Goal: Task Accomplishment & Management: Complete application form

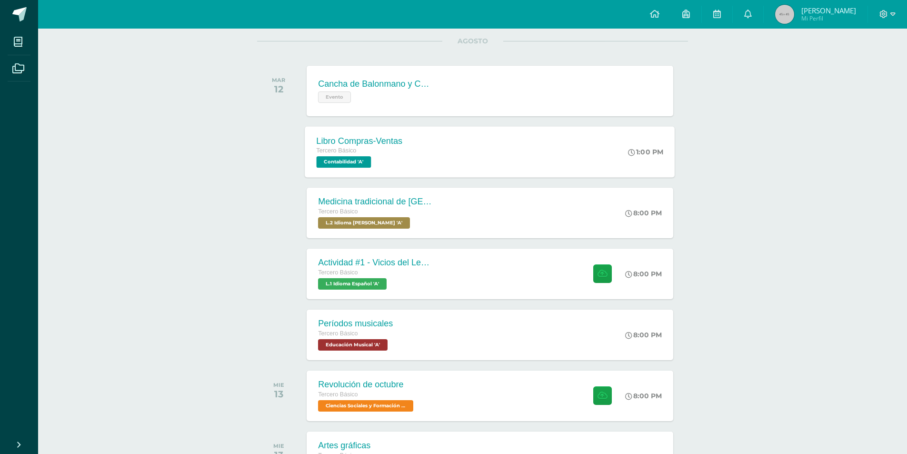
scroll to position [143, 0]
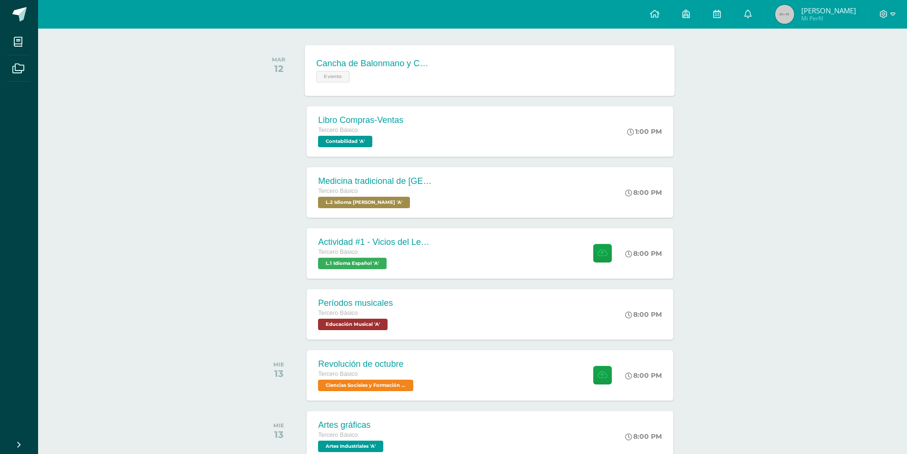
click at [471, 69] on div "Cancha de Balonmano y Contenido Evento Cancha de Balonmano y Contenido Evento C…" at bounding box center [490, 70] width 370 height 51
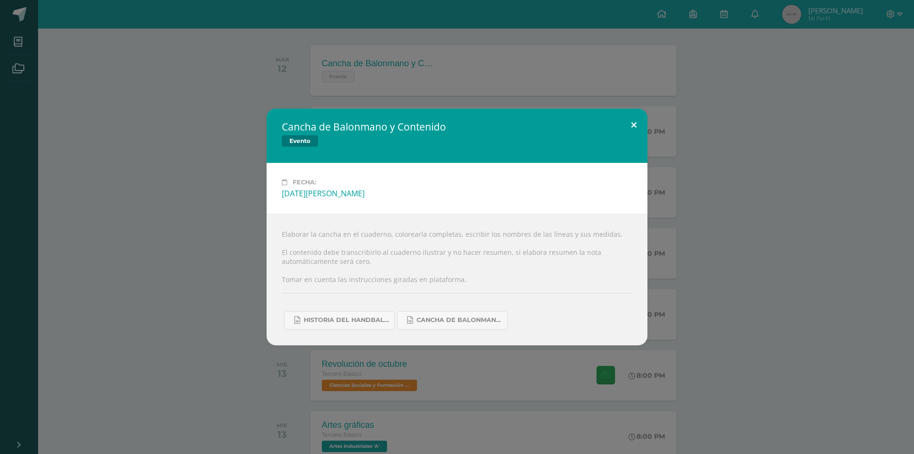
click at [635, 127] on button at bounding box center [633, 125] width 27 height 32
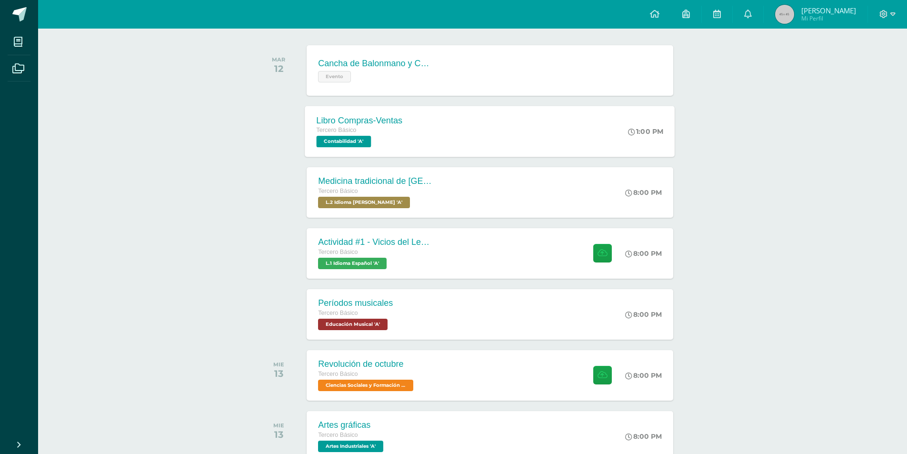
click at [481, 146] on div "Libro Compras-Ventas Tercero Básico Contabilidad 'A' 1:00 PM Libro Compras-Vent…" at bounding box center [490, 131] width 370 height 51
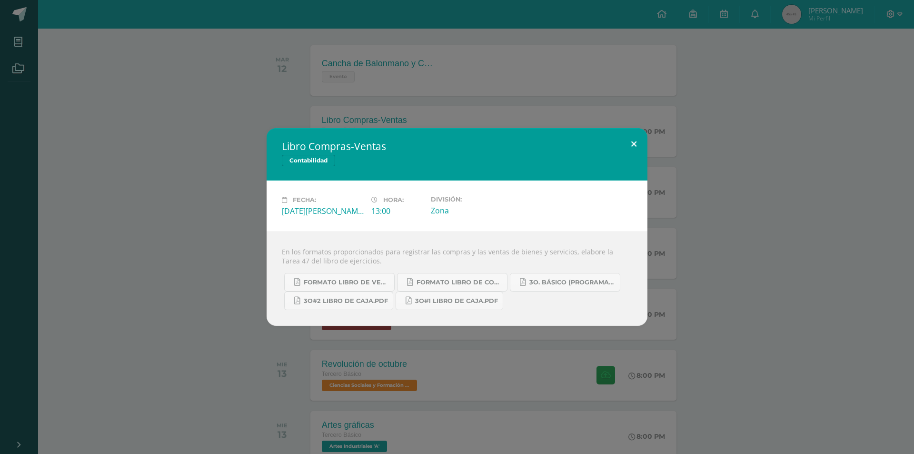
click at [641, 139] on button at bounding box center [633, 144] width 27 height 32
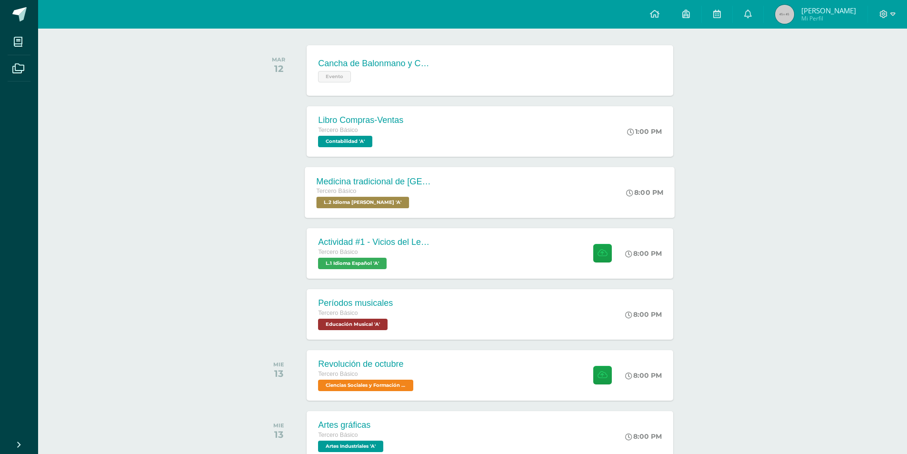
click at [496, 191] on div "Medicina tradicional de [GEOGRAPHIC_DATA] Tercero Básico L.2 Idioma [PERSON_NAM…" at bounding box center [490, 192] width 370 height 51
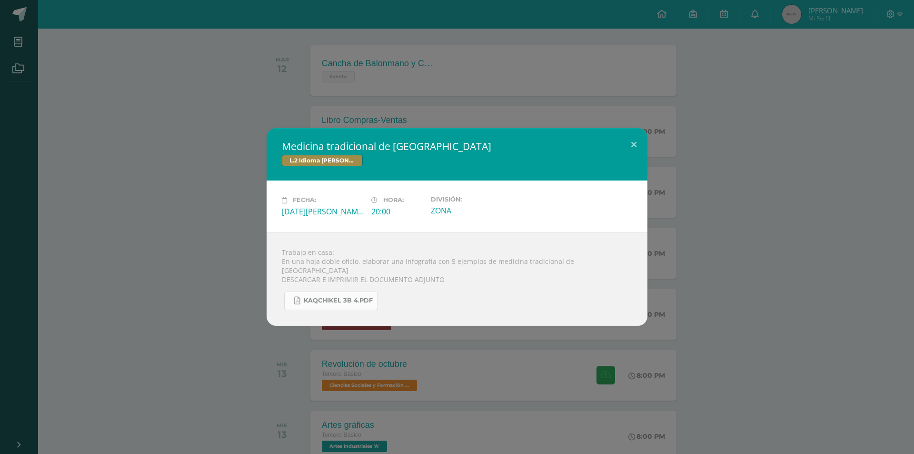
click at [365, 299] on span "KAQCHIKEL 3B 4.pdf" at bounding box center [338, 301] width 69 height 8
click at [144, 221] on div "Medicina tradicional de [GEOGRAPHIC_DATA] L.2 Idioma [PERSON_NAME] Fecha: [DATE…" at bounding box center [457, 226] width 906 height 197
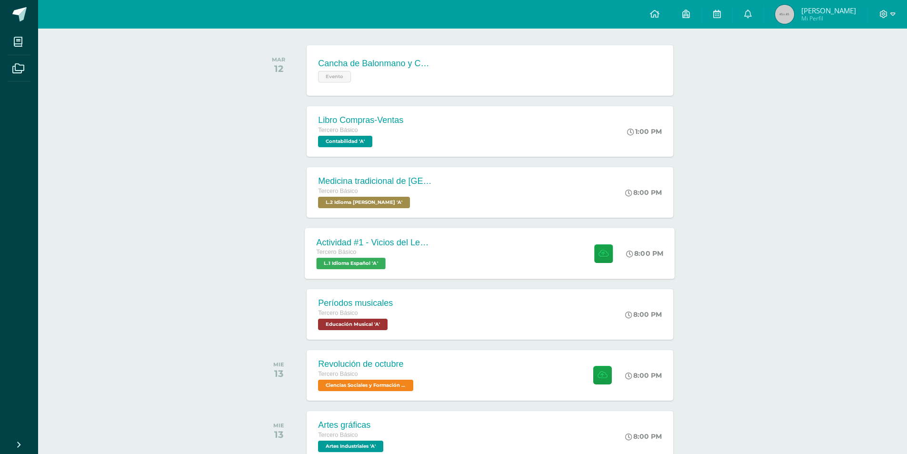
click at [456, 256] on div "Actividad #1 - Vicios del LenguaJe Tercero Básico L.1 Idioma Español 'A' 8:00 P…" at bounding box center [490, 253] width 370 height 51
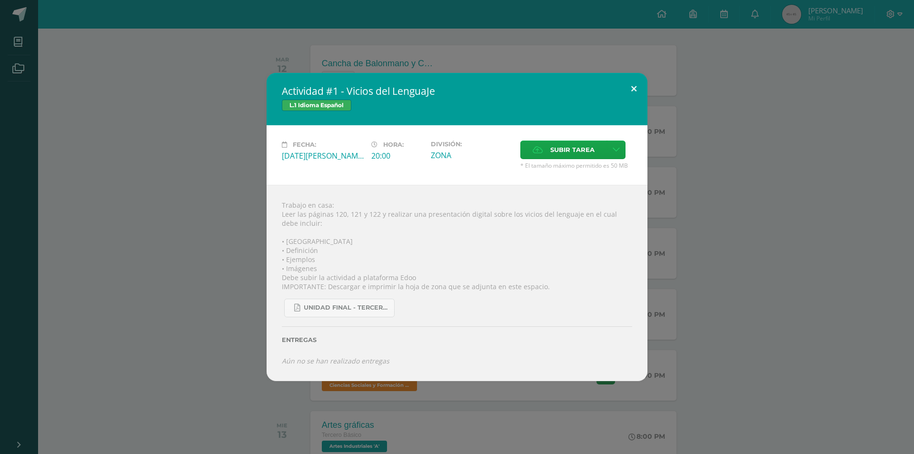
click at [638, 89] on button at bounding box center [633, 89] width 27 height 32
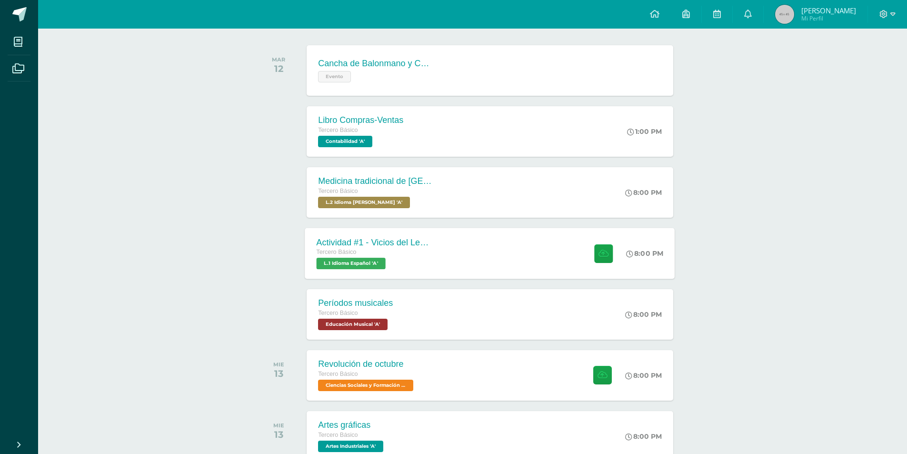
click at [380, 244] on div "Actividad #1 - Vicios del LenguaJe" at bounding box center [374, 242] width 115 height 10
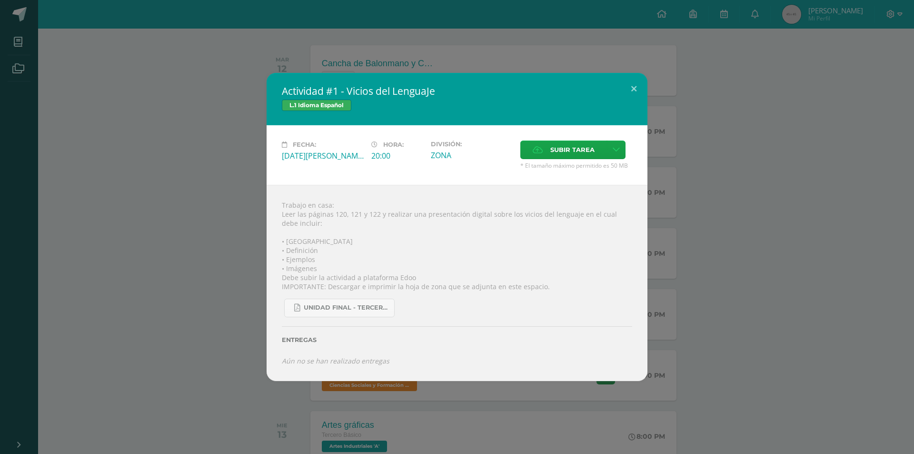
drag, startPoint x: 341, startPoint y: 94, endPoint x: 346, endPoint y: 93, distance: 5.0
click at [341, 93] on h2 "Actividad #1 - Vicios del LenguaJe" at bounding box center [457, 90] width 350 height 13
drag, startPoint x: 515, startPoint y: 211, endPoint x: 574, endPoint y: 215, distance: 58.6
click at [574, 215] on div "Trabajo en casa: Leer las páginas 120, 121 y 122 y realizar una presentación di…" at bounding box center [457, 283] width 381 height 196
copy div "vicios del lenguaje"
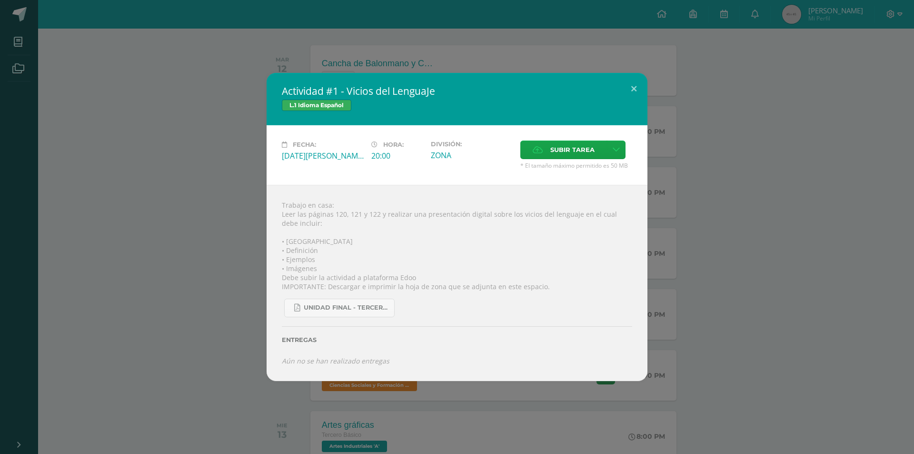
click at [377, 229] on div "Trabajo en casa: Leer las páginas 120, 121 y 122 y realizar una presentación di…" at bounding box center [457, 283] width 381 height 196
drag, startPoint x: 514, startPoint y: 215, endPoint x: 573, endPoint y: 215, distance: 59.5
click at [573, 215] on div "Trabajo en casa: Leer las páginas 120, 121 y 122 y realizar una presentación di…" at bounding box center [457, 283] width 381 height 196
copy div "vicios del lenguaje"
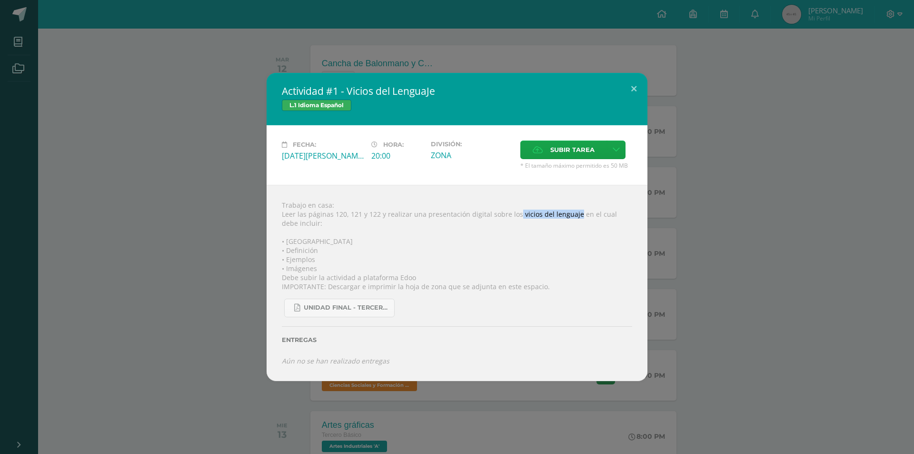
click at [541, 218] on div "Trabajo en casa: Leer las páginas 120, 121 y 122 y realizar una presentación di…" at bounding box center [457, 283] width 381 height 196
drag, startPoint x: 516, startPoint y: 215, endPoint x: 571, endPoint y: 217, distance: 54.3
click at [571, 217] on div "Trabajo en casa: Leer las páginas 120, 121 y 122 y realizar una presentación di…" at bounding box center [457, 283] width 381 height 196
copy div "vicios del lenguaje"
drag, startPoint x: 644, startPoint y: 87, endPoint x: 632, endPoint y: 87, distance: 11.4
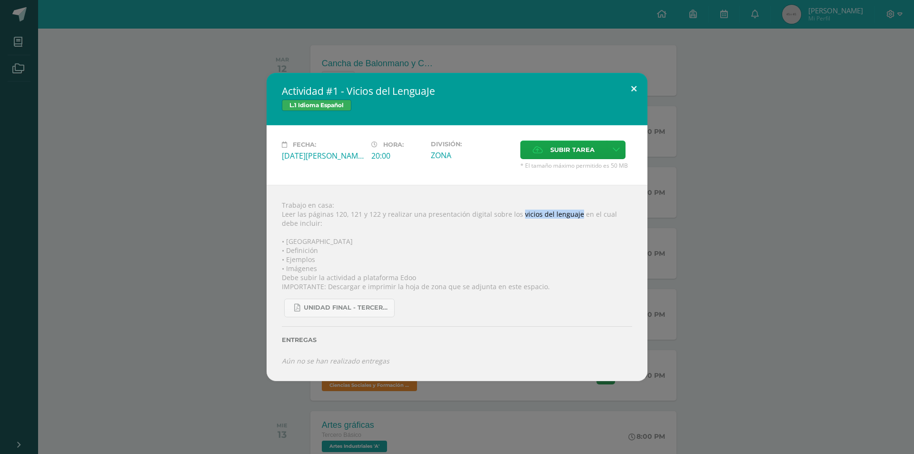
click at [644, 86] on button at bounding box center [633, 89] width 27 height 32
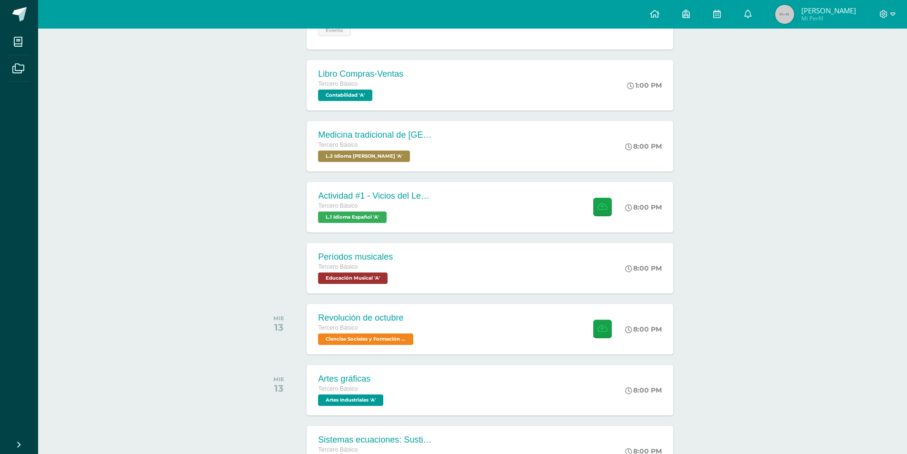
scroll to position [190, 0]
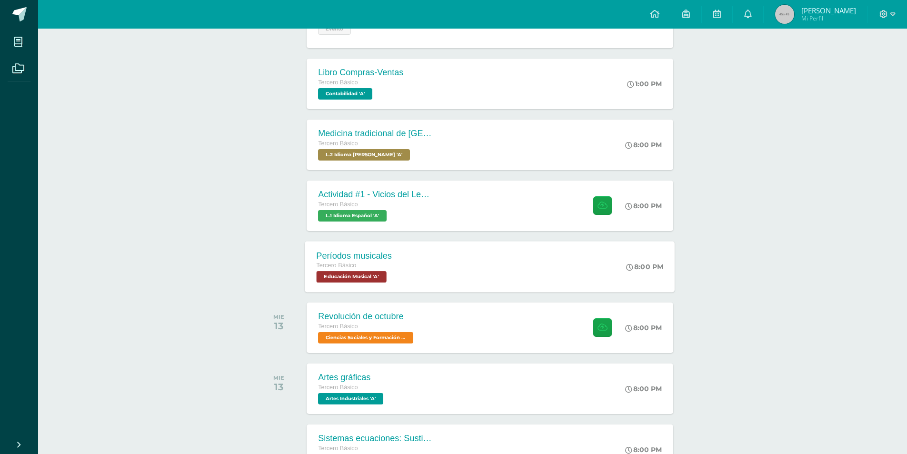
click at [461, 270] on div "Períodos musicales Tercero Básico Educación Musical 'A' 8:00 PM Períodos musica…" at bounding box center [490, 266] width 370 height 51
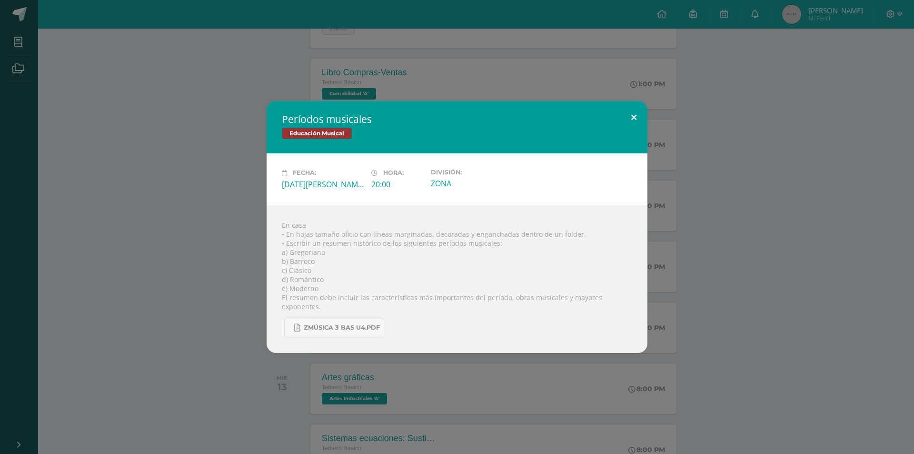
click at [632, 125] on button at bounding box center [633, 117] width 27 height 32
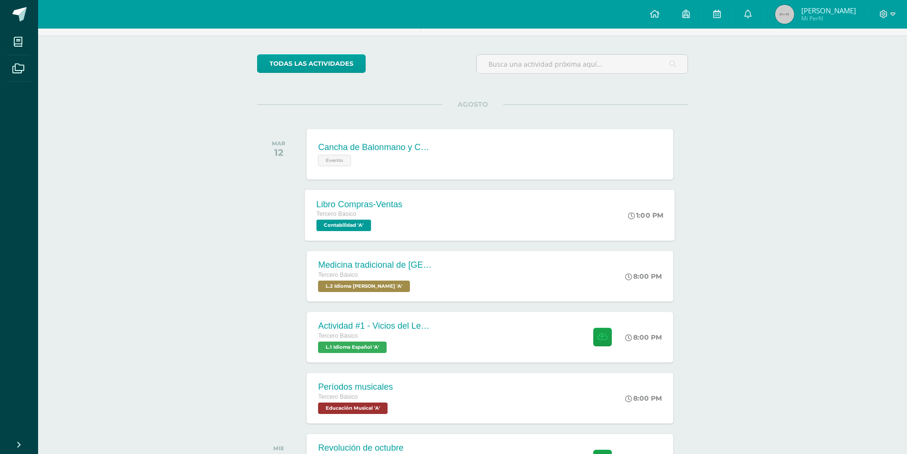
scroll to position [48, 0]
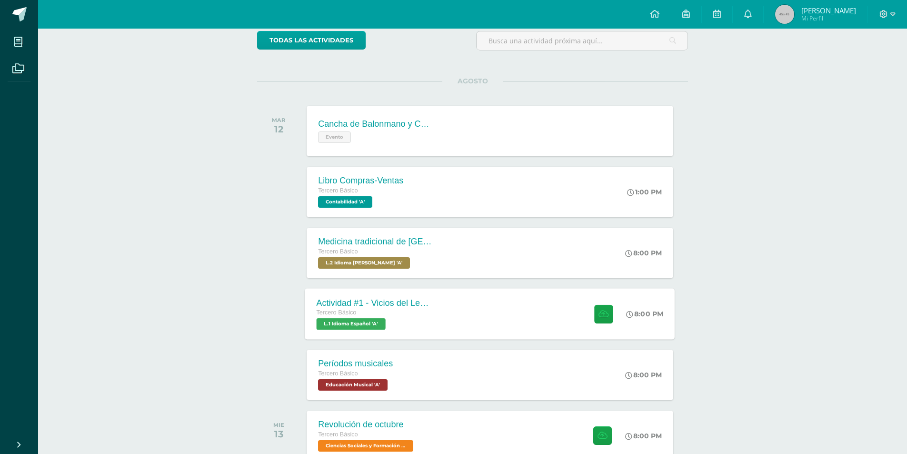
scroll to position [95, 0]
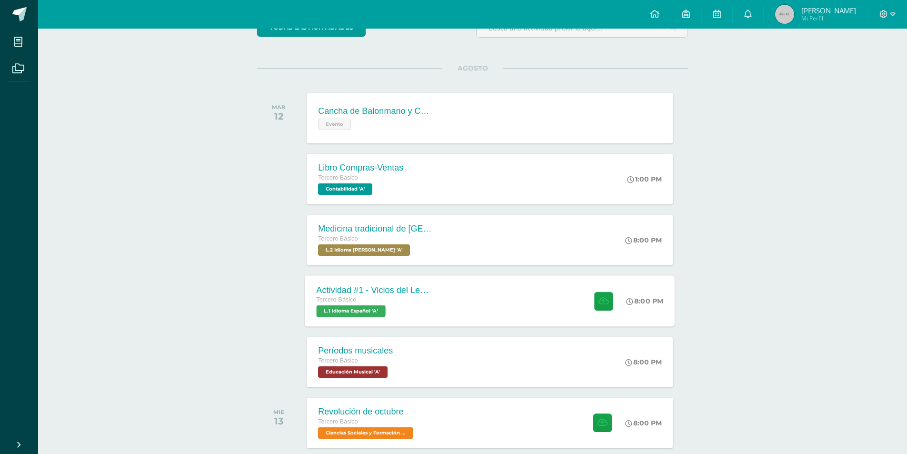
click at [417, 314] on div "Tercero Básico L.1 Idioma Español 'A'" at bounding box center [374, 306] width 115 height 22
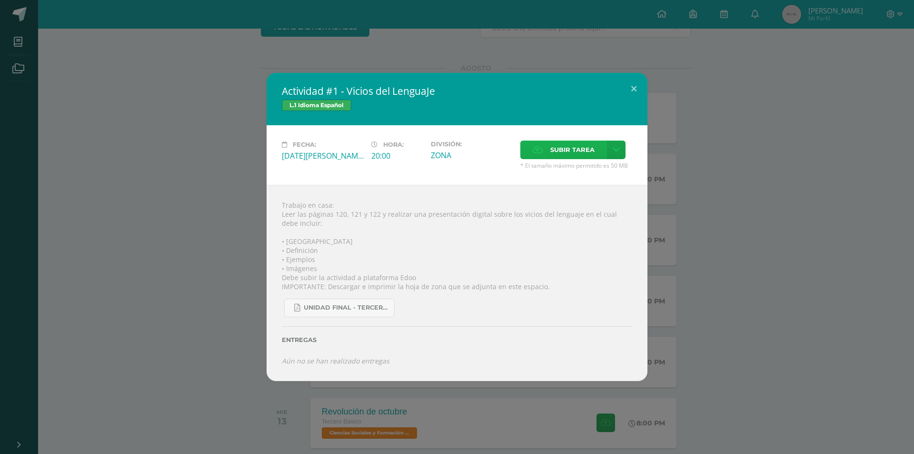
click at [567, 148] on span "Subir tarea" at bounding box center [572, 150] width 44 height 18
click at [0, 0] on input "Subir tarea" at bounding box center [0, 0] width 0 height 0
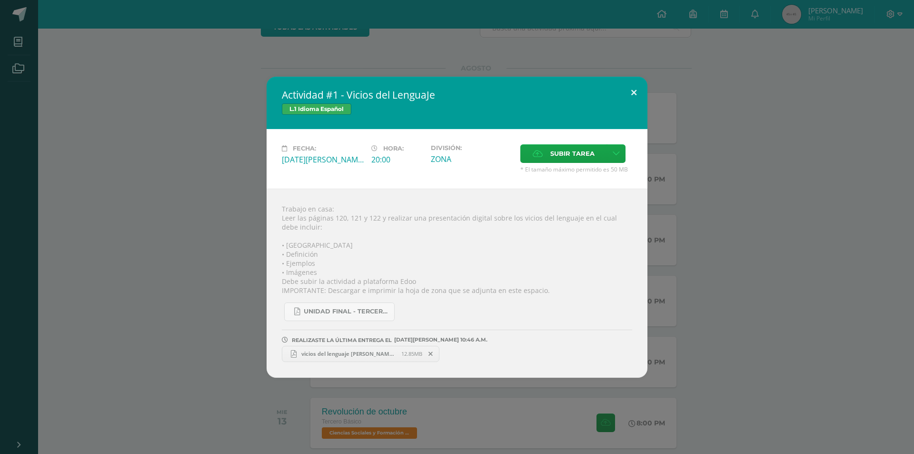
click at [633, 95] on button at bounding box center [633, 93] width 27 height 32
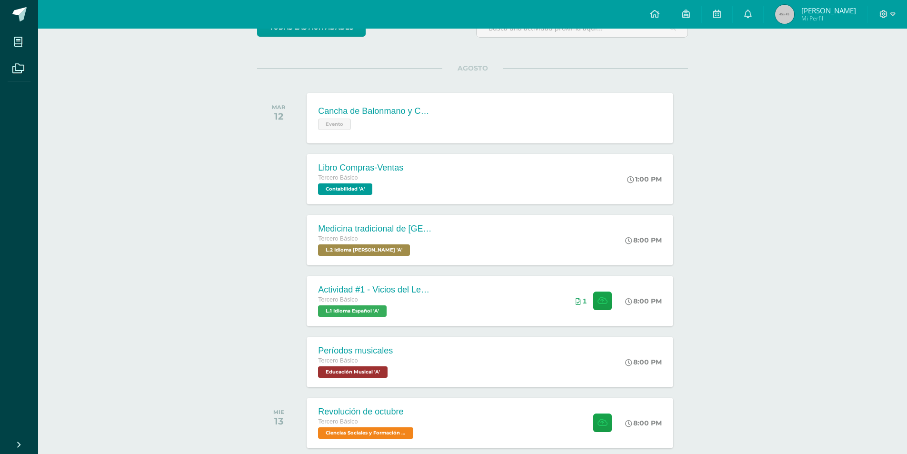
click at [131, 252] on div "Actividades recientes y próximas Tablero Pendientes de entrega Entregadas todas…" at bounding box center [472, 403] width 869 height 940
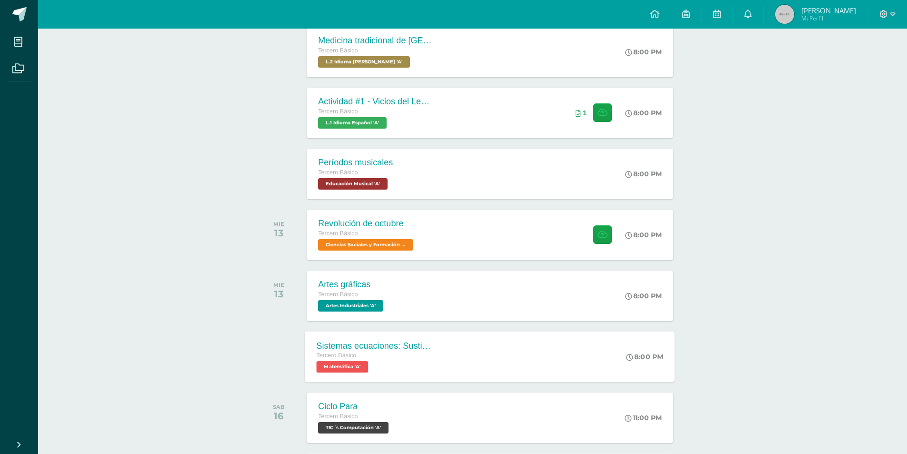
scroll to position [286, 0]
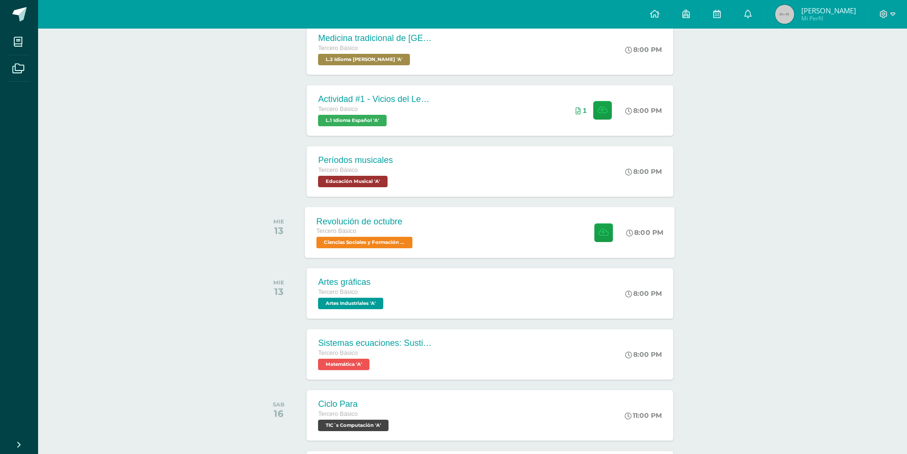
click at [433, 230] on div "Revolución de octubre Tercero Básico Ciencias Sociales y Formación Ciudadana 'A…" at bounding box center [490, 232] width 370 height 51
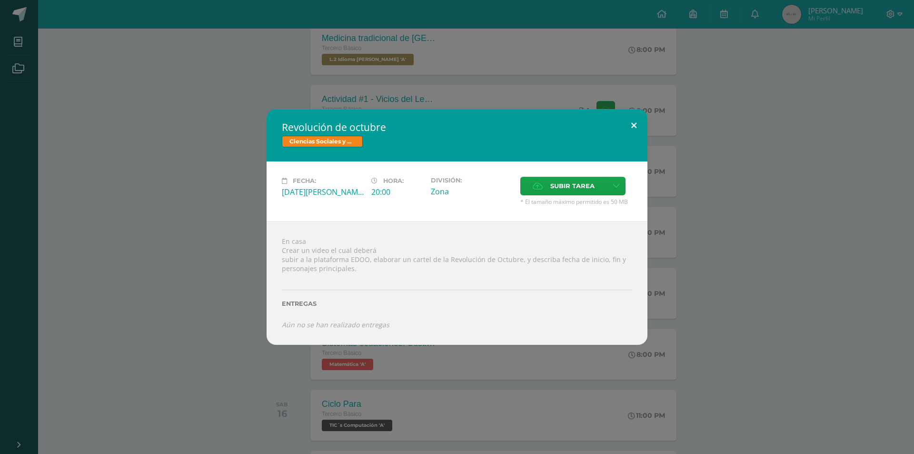
click at [637, 125] on button at bounding box center [633, 125] width 27 height 32
